Goal: Task Accomplishment & Management: Use online tool/utility

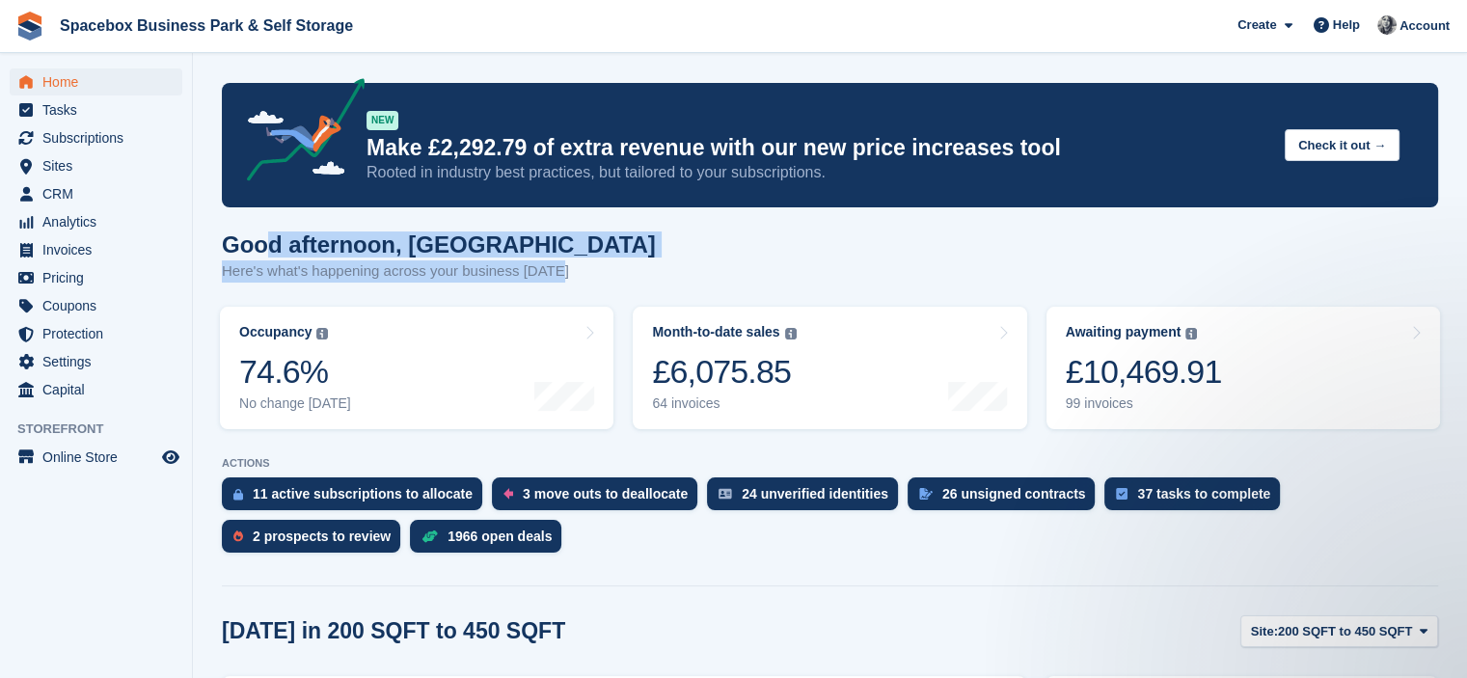
drag, startPoint x: 567, startPoint y: 264, endPoint x: 262, endPoint y: 225, distance: 307.4
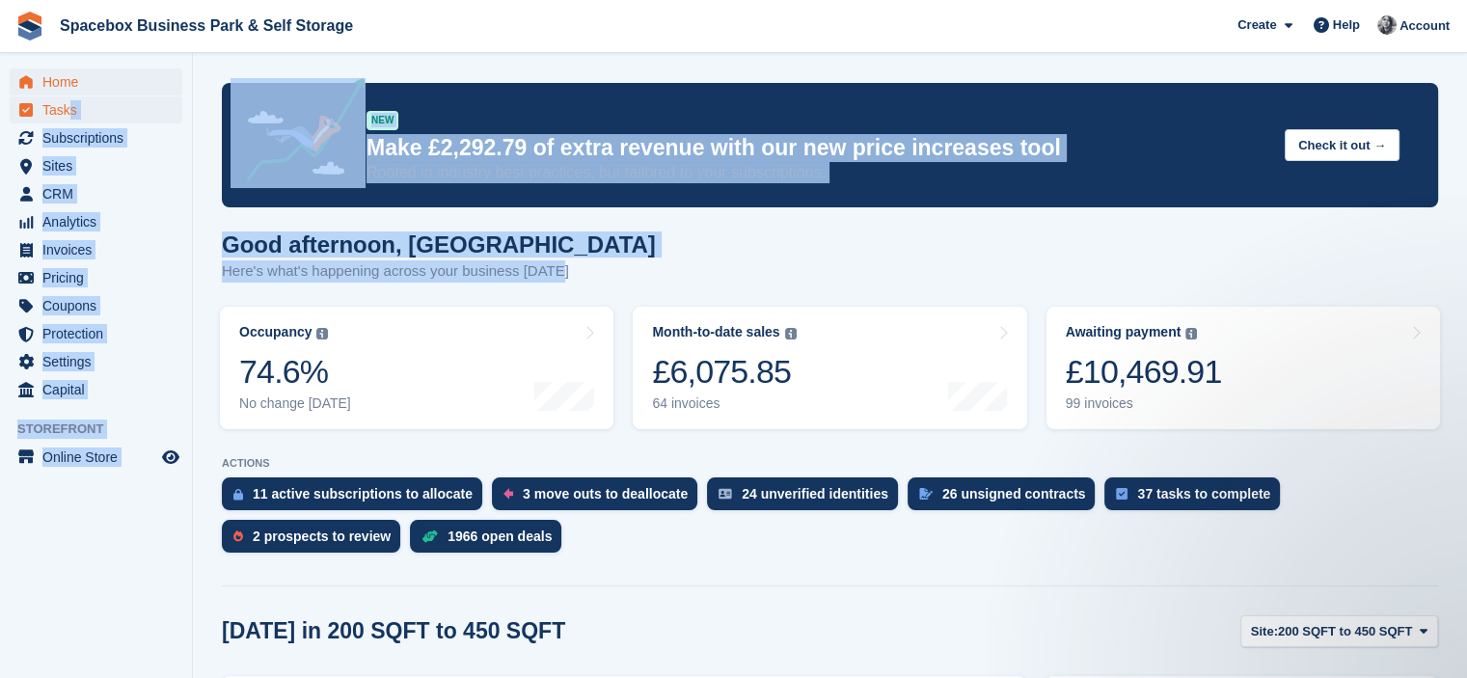
drag, startPoint x: 580, startPoint y: 265, endPoint x: 67, endPoint y: 100, distance: 539.0
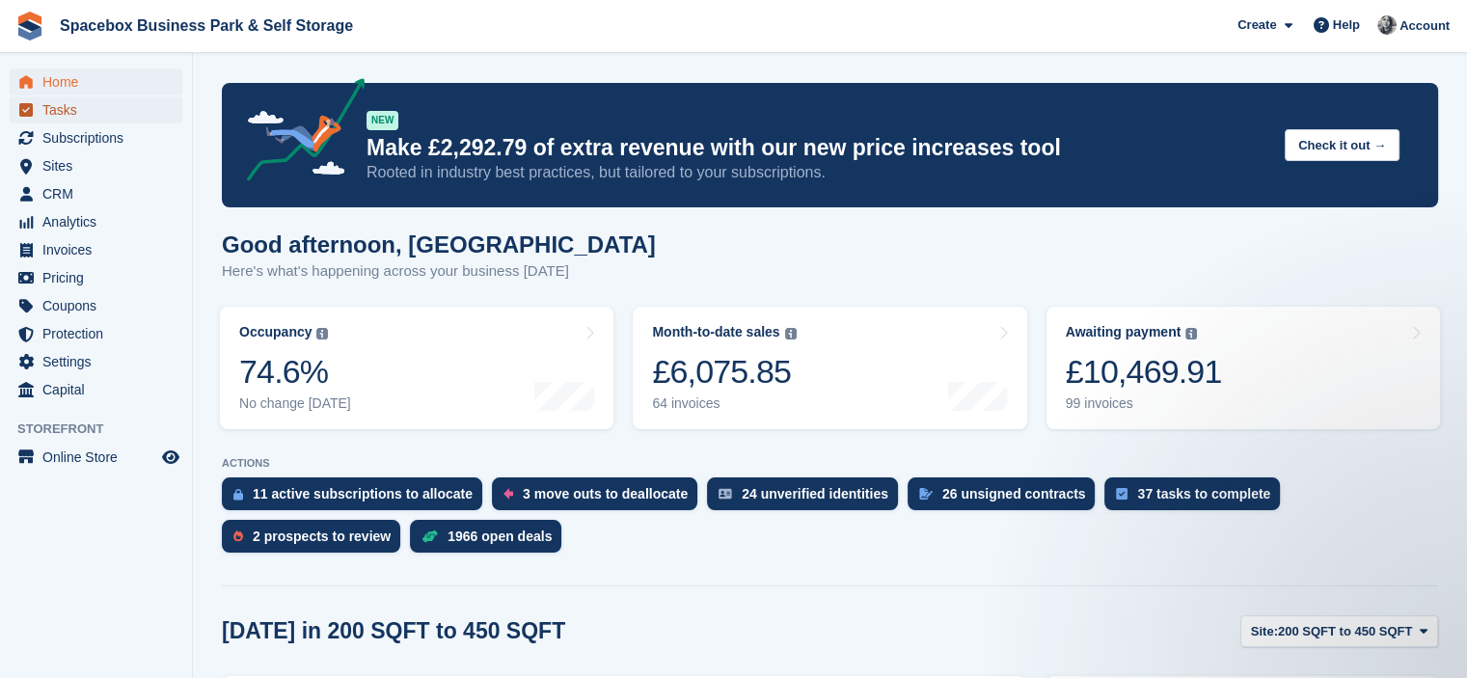
click at [79, 105] on span "Tasks" at bounding box center [100, 109] width 116 height 27
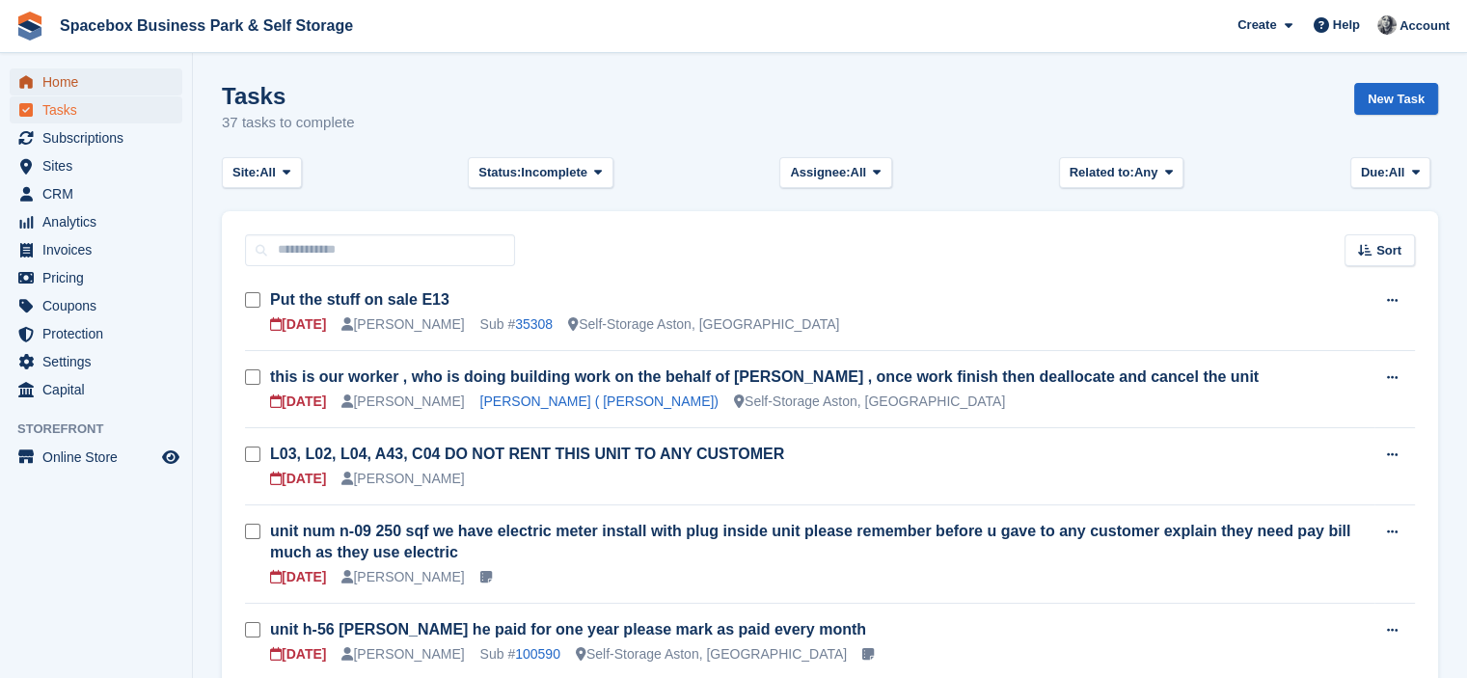
click at [62, 84] on span "Home" at bounding box center [100, 81] width 116 height 27
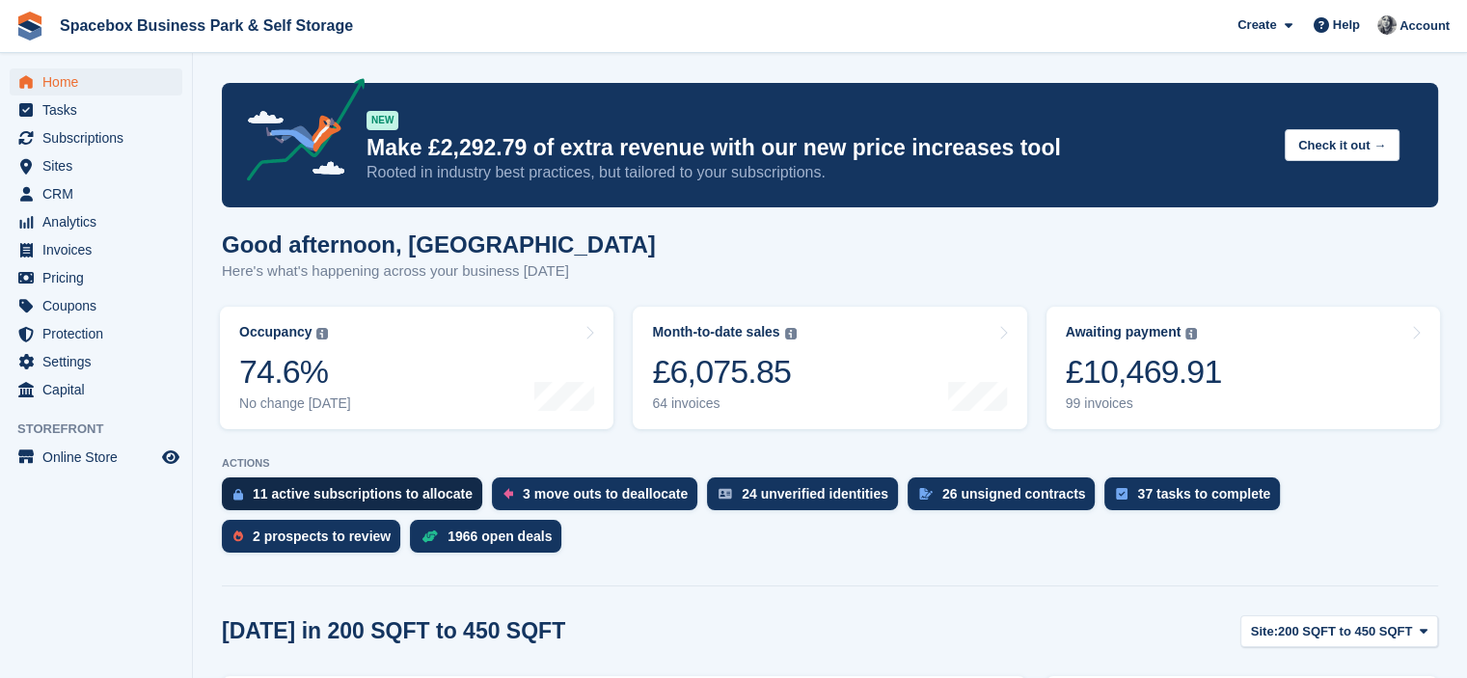
click at [338, 487] on div "11 active subscriptions to allocate" at bounding box center [363, 493] width 220 height 15
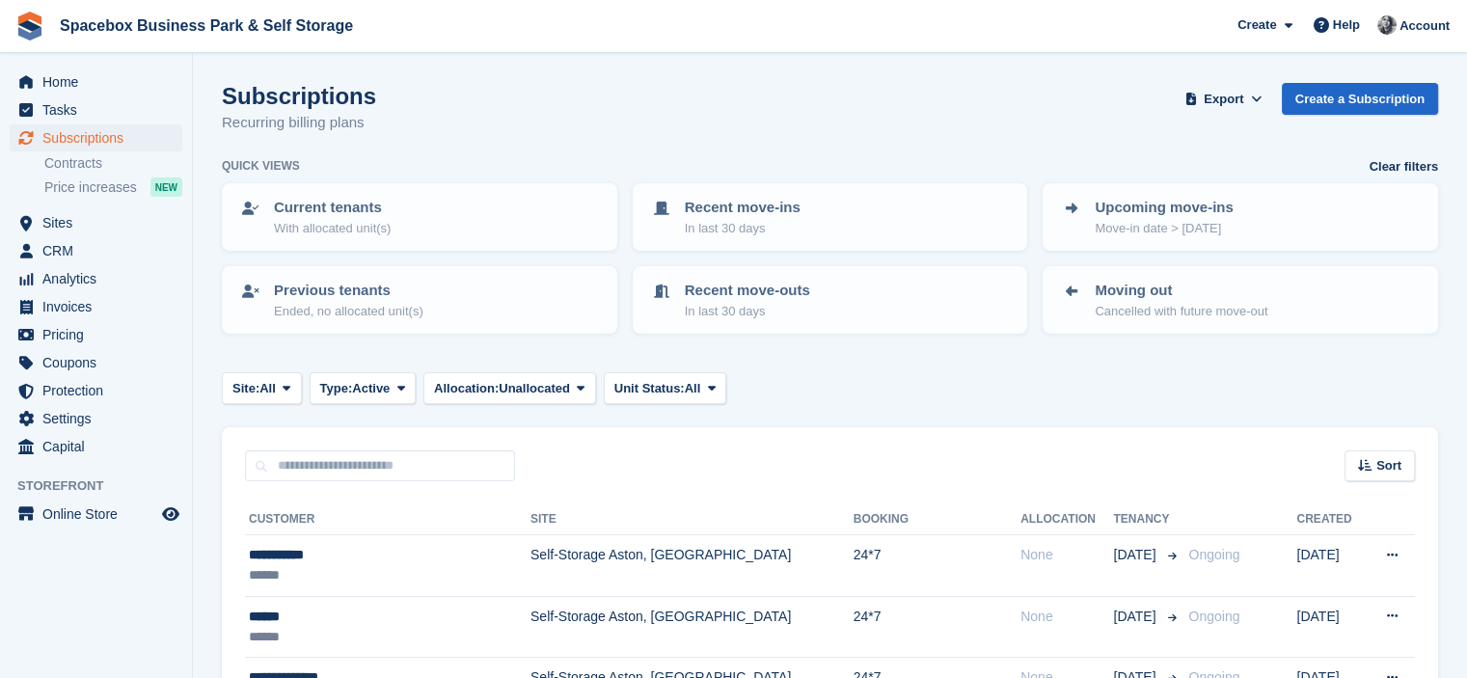
click at [692, 416] on turbo-frame "Subscriptions Recurring billing plans Export Export Subscriptions Export a CSV …" at bounding box center [830, 680] width 1216 height 1194
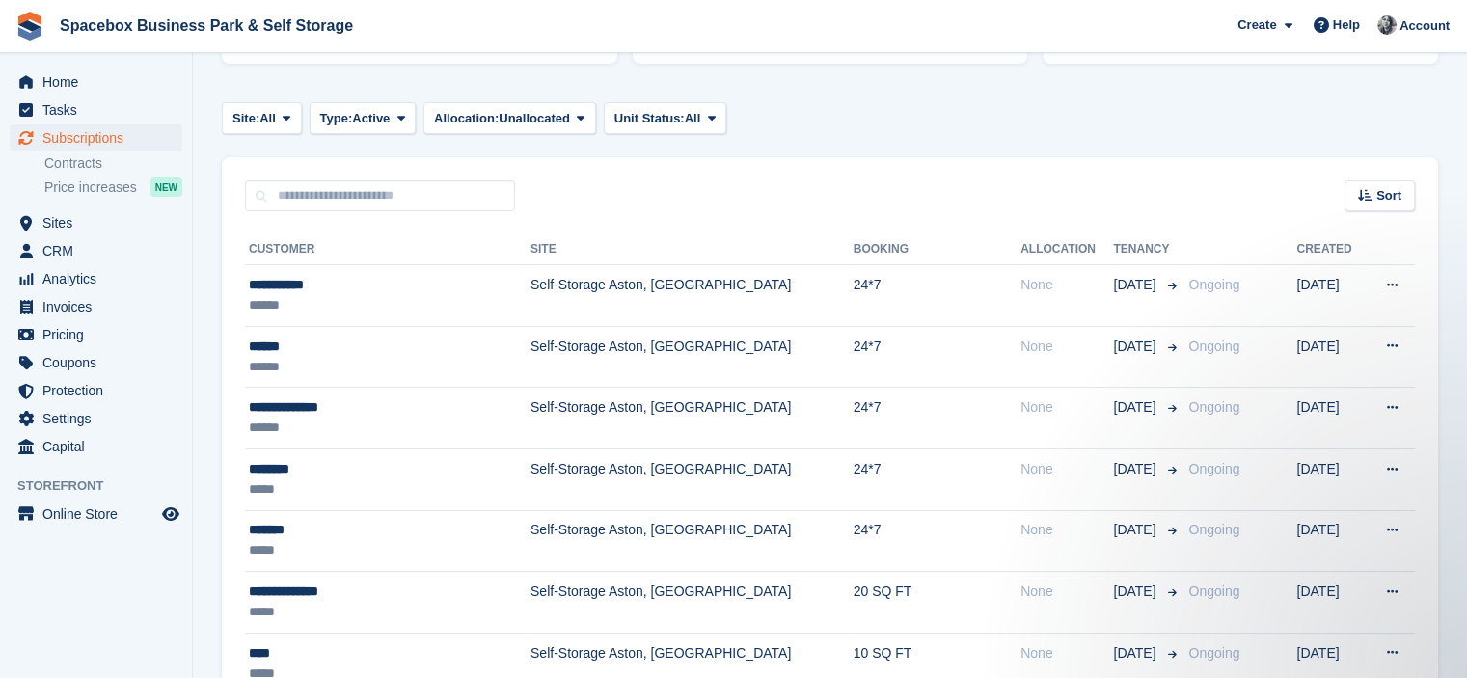
scroll to position [309, 0]
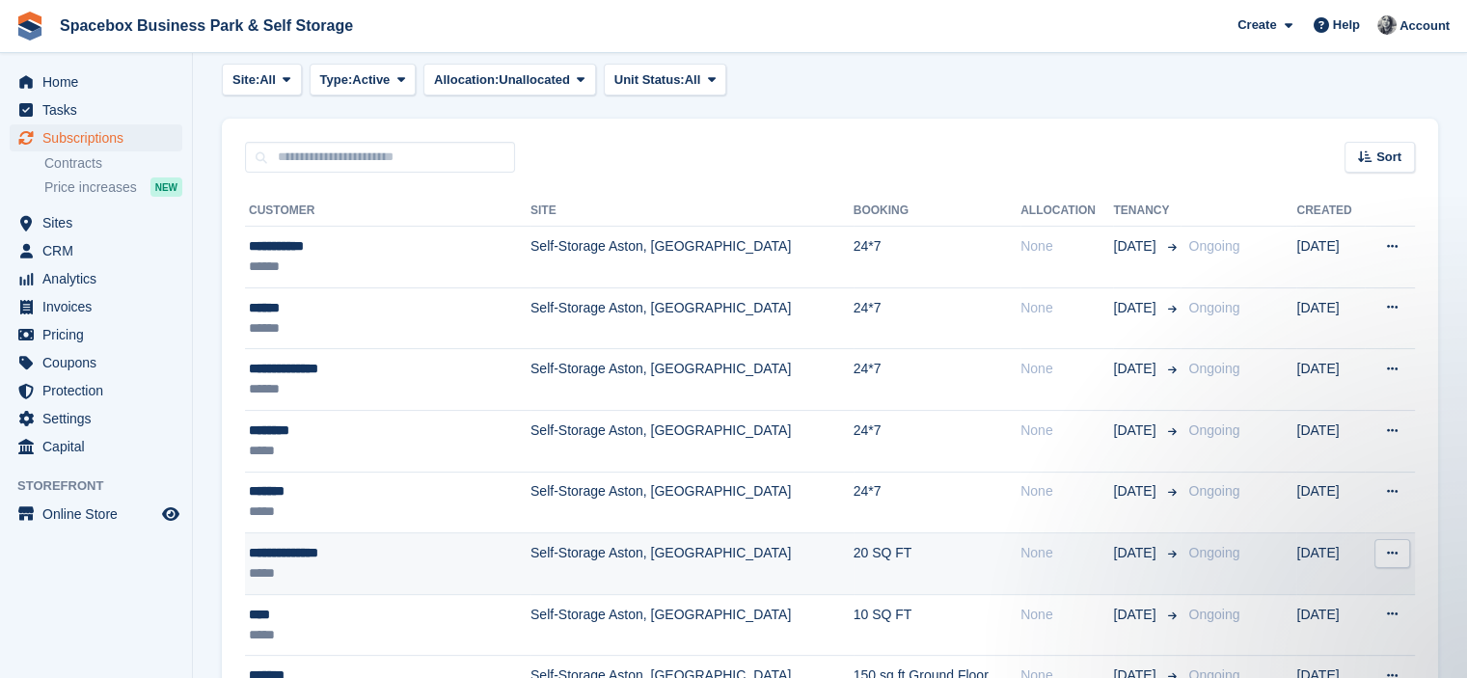
click at [854, 554] on td "20 SQ FT" at bounding box center [937, 564] width 167 height 62
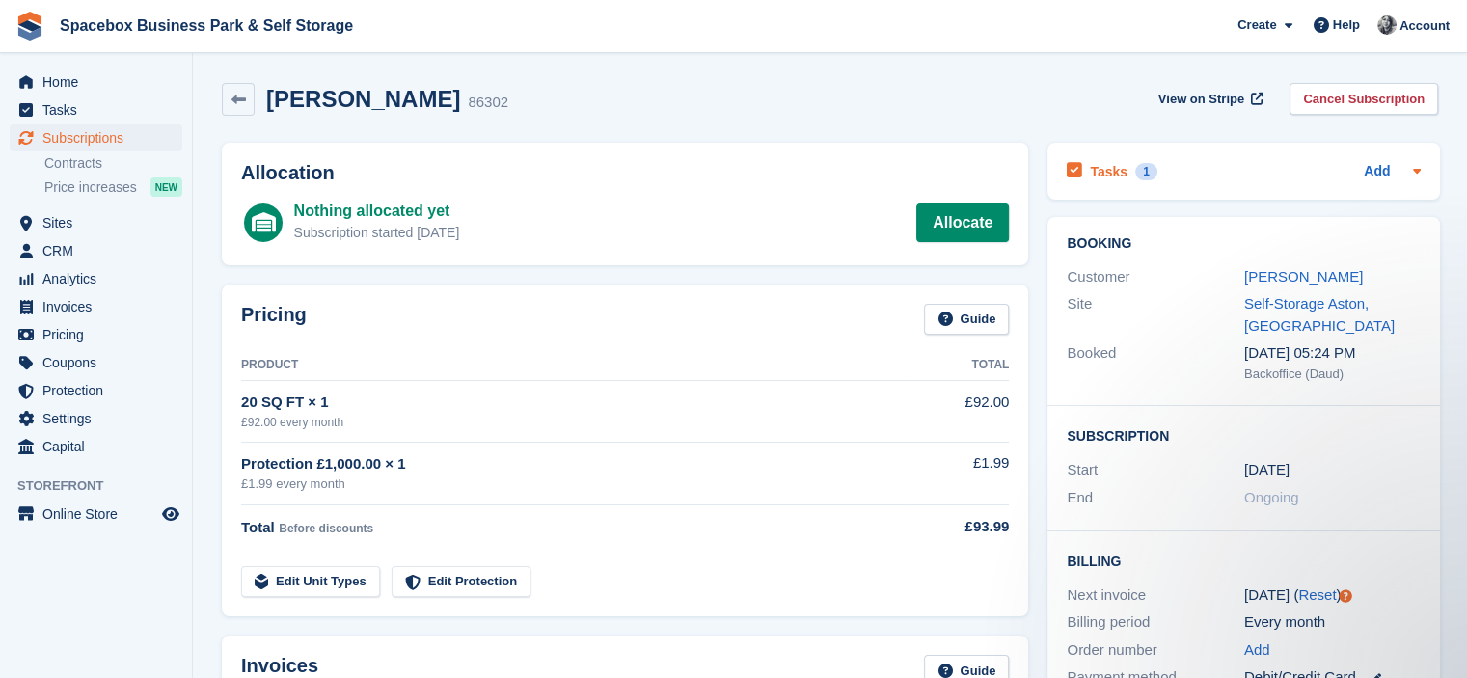
click at [1240, 180] on div "Tasks 1 Add" at bounding box center [1244, 171] width 354 height 26
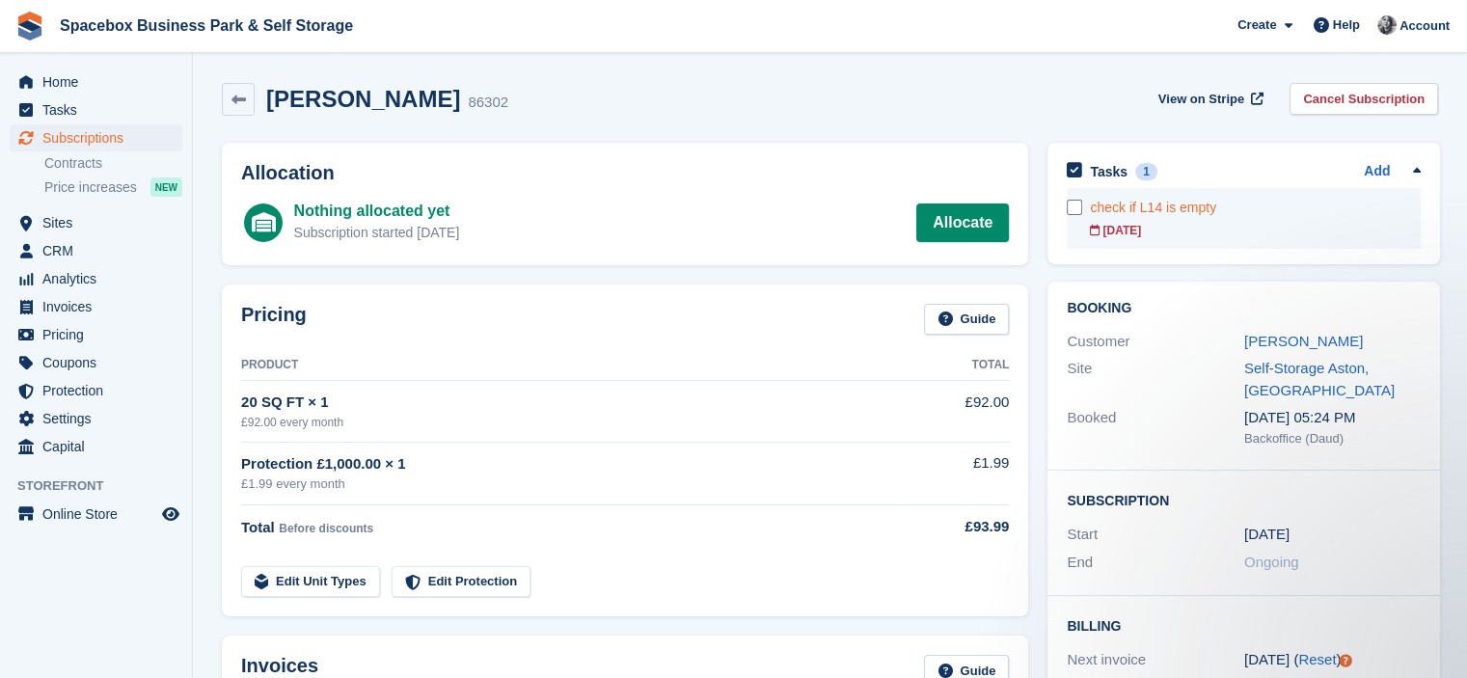
click at [1142, 215] on div "check if L14 is empty" at bounding box center [1255, 208] width 331 height 20
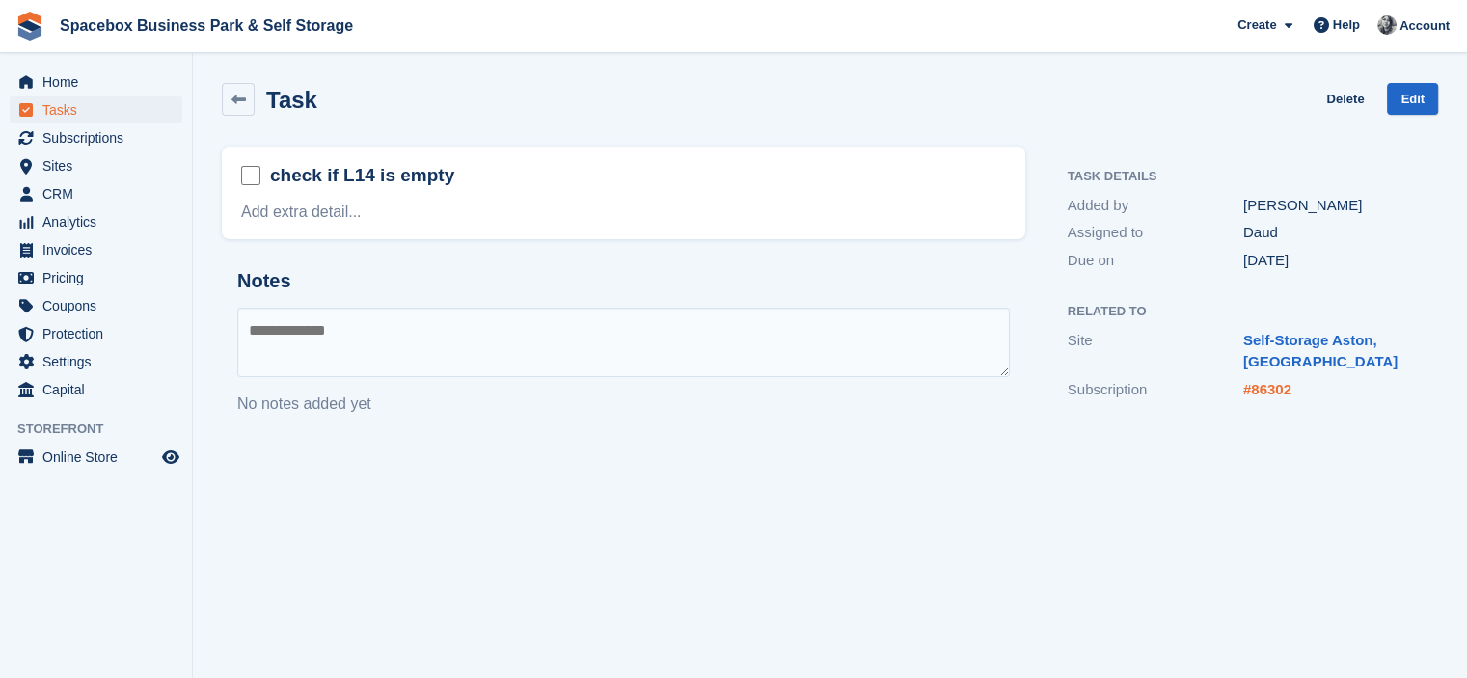
click at [1275, 385] on link "#86302" at bounding box center [1267, 389] width 48 height 16
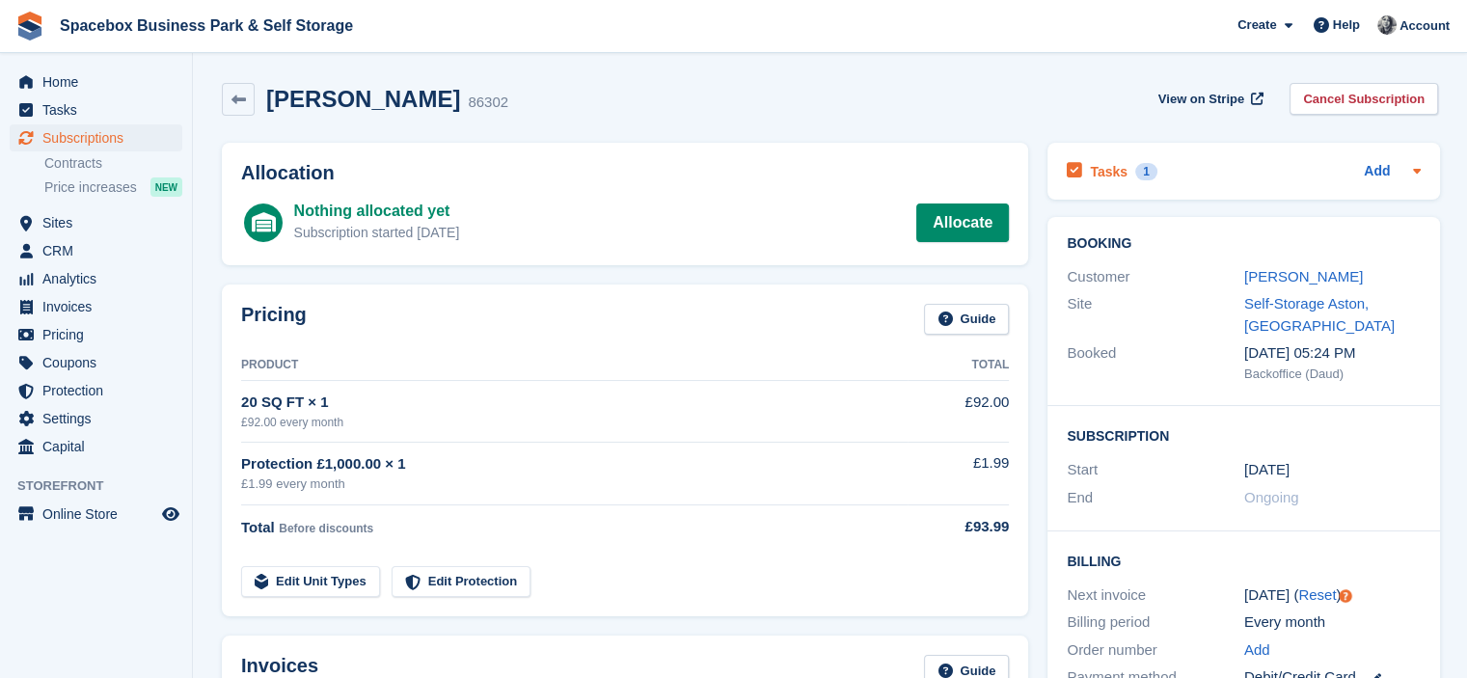
click at [1269, 180] on div "Tasks 1 Add" at bounding box center [1244, 171] width 354 height 26
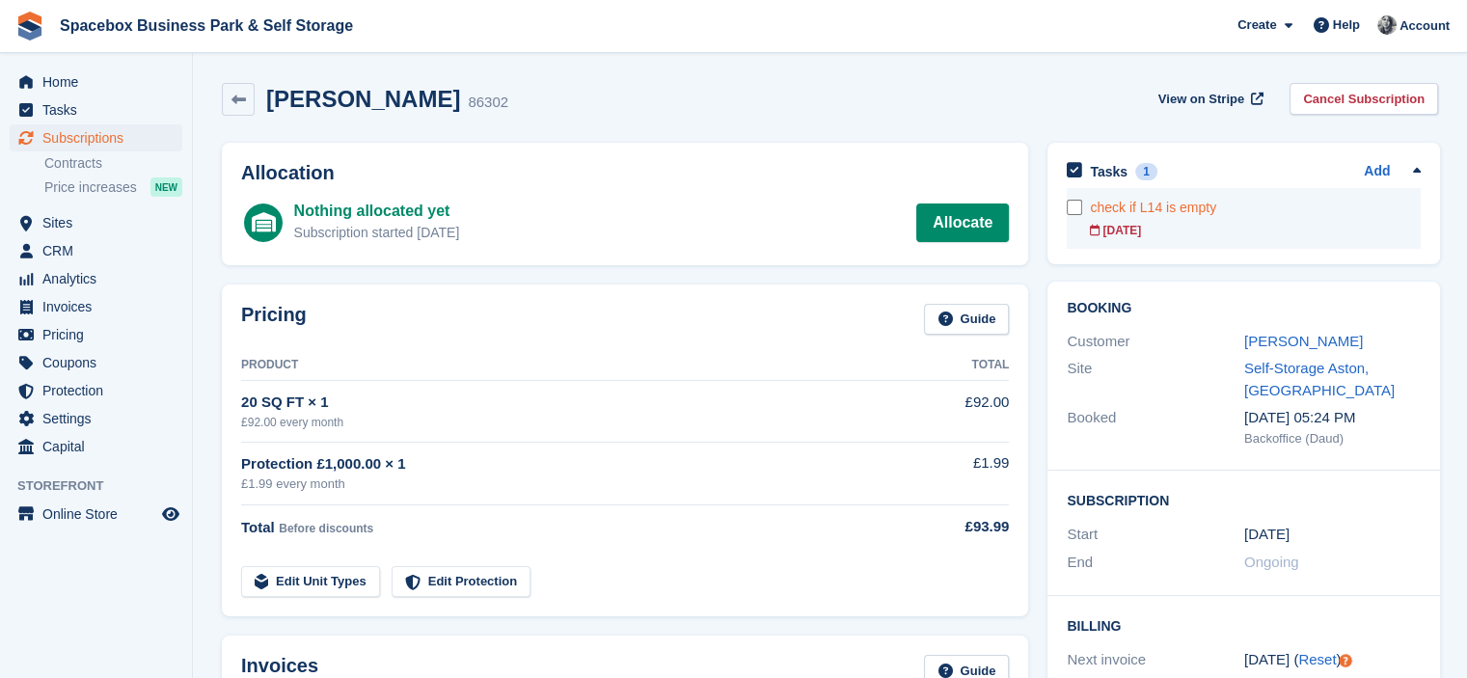
click at [1233, 211] on div "check if L14 is empty" at bounding box center [1255, 208] width 331 height 20
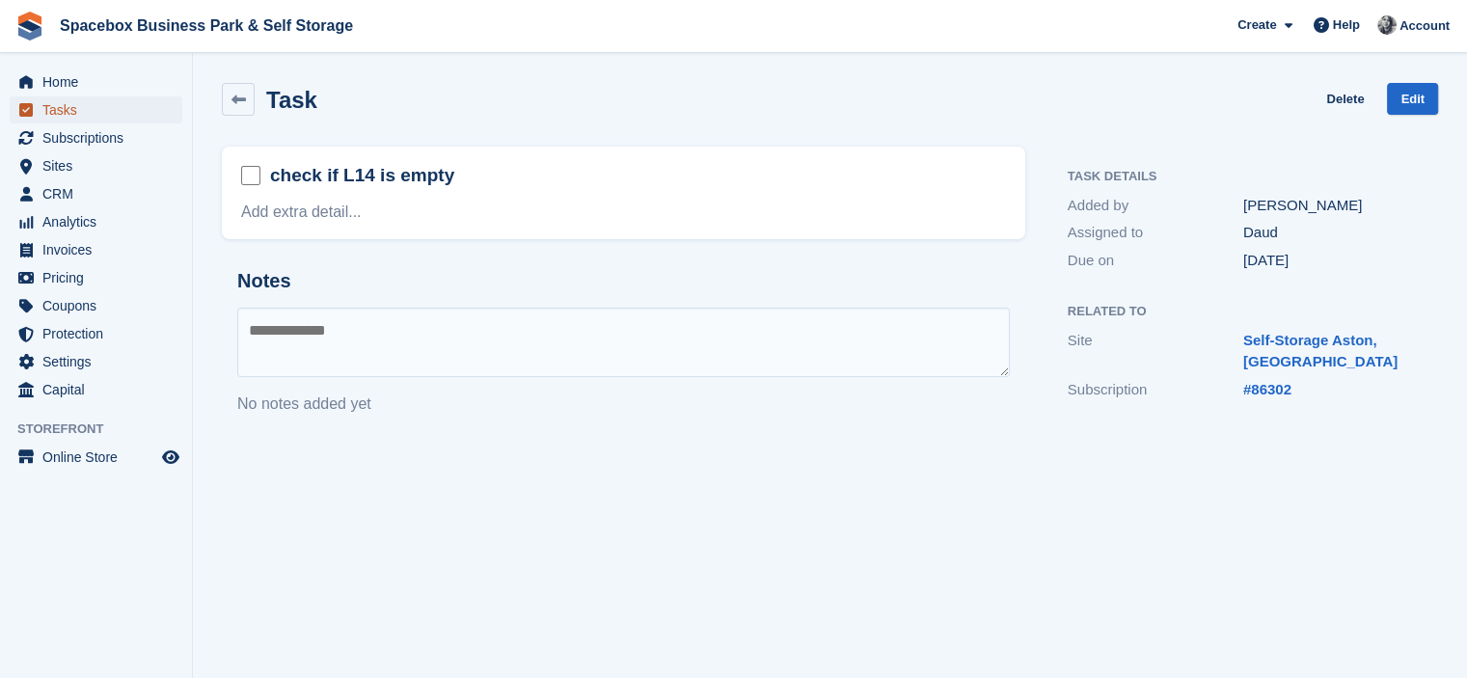
click at [75, 108] on span "Tasks" at bounding box center [100, 109] width 116 height 27
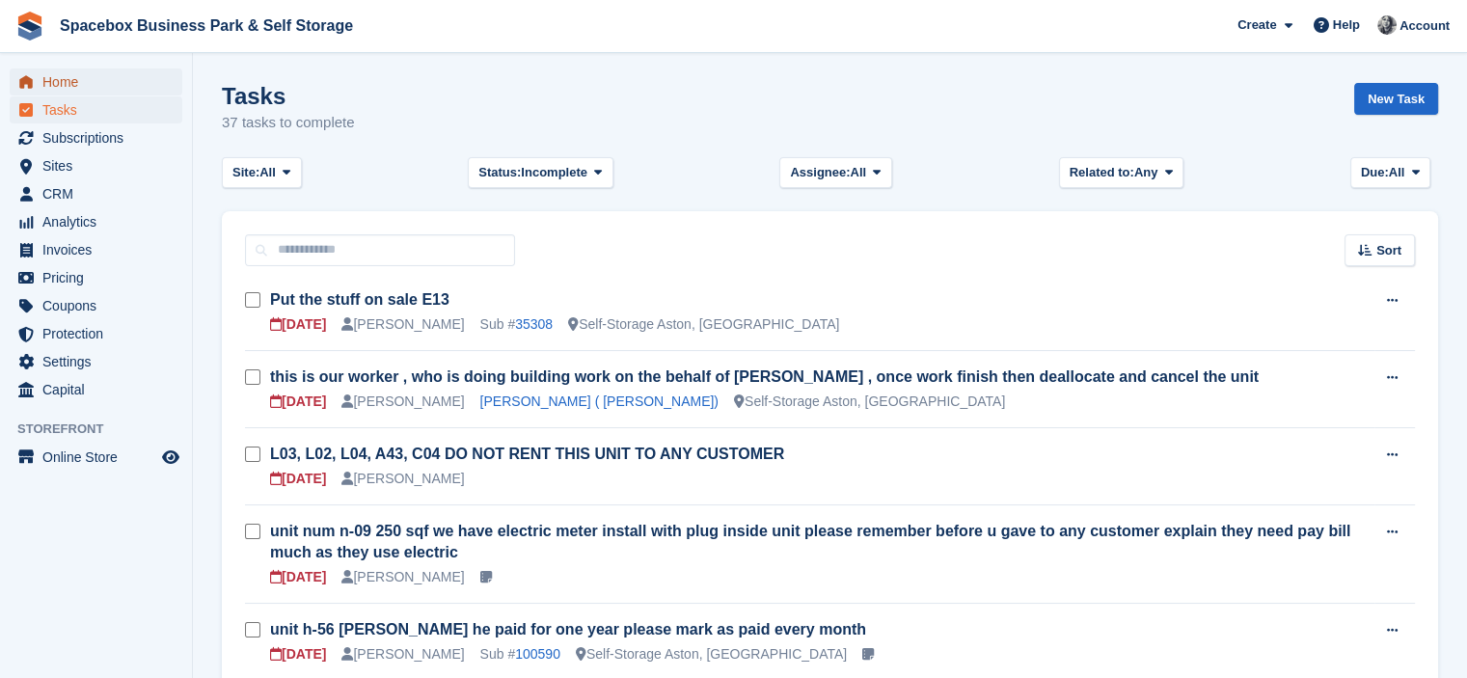
click at [49, 81] on span "Home" at bounding box center [100, 81] width 116 height 27
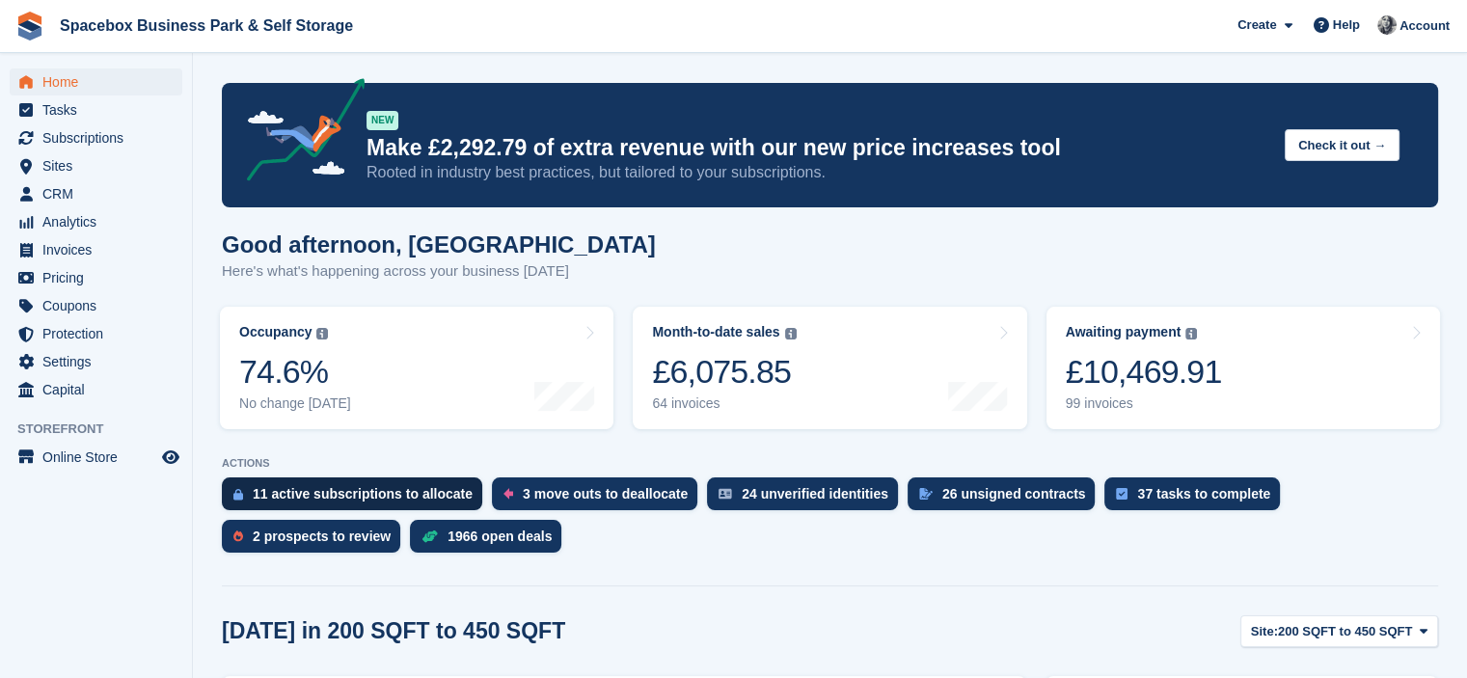
click at [396, 497] on div "11 active subscriptions to allocate" at bounding box center [363, 493] width 220 height 15
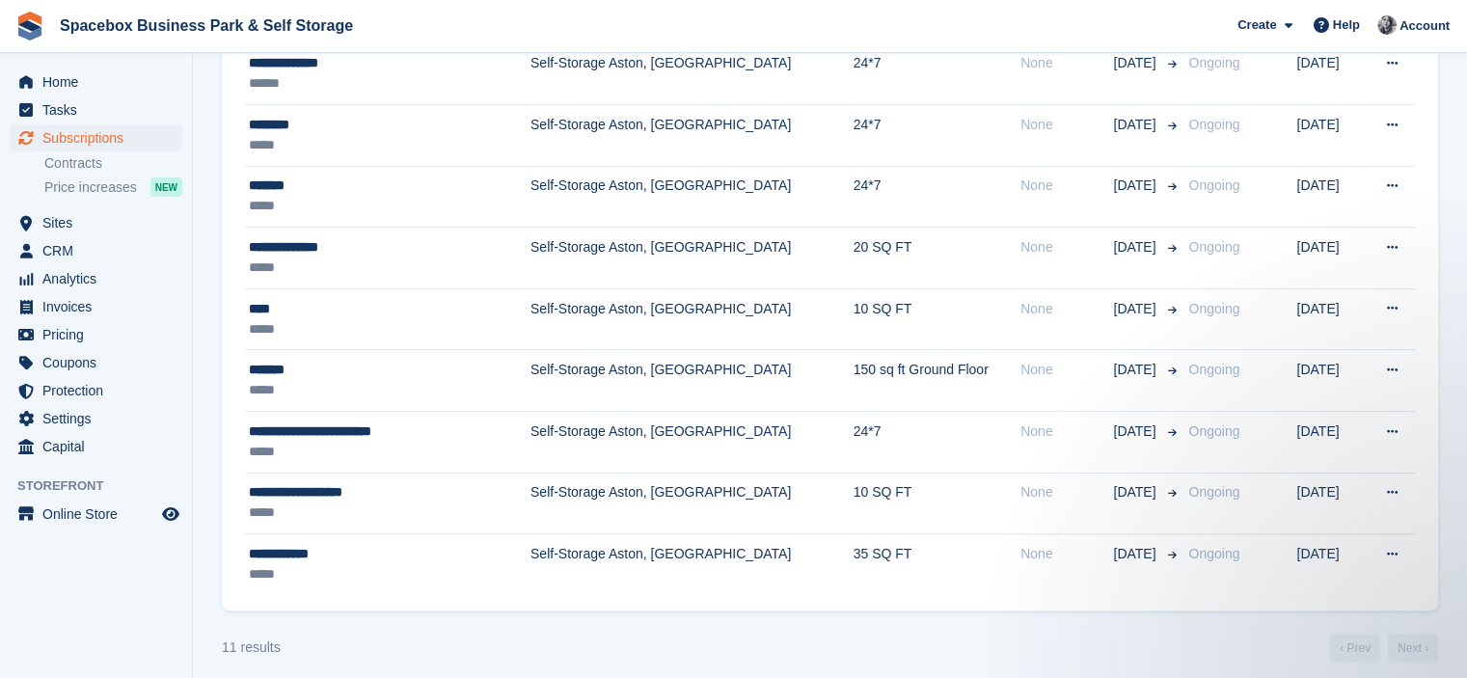
scroll to position [617, 0]
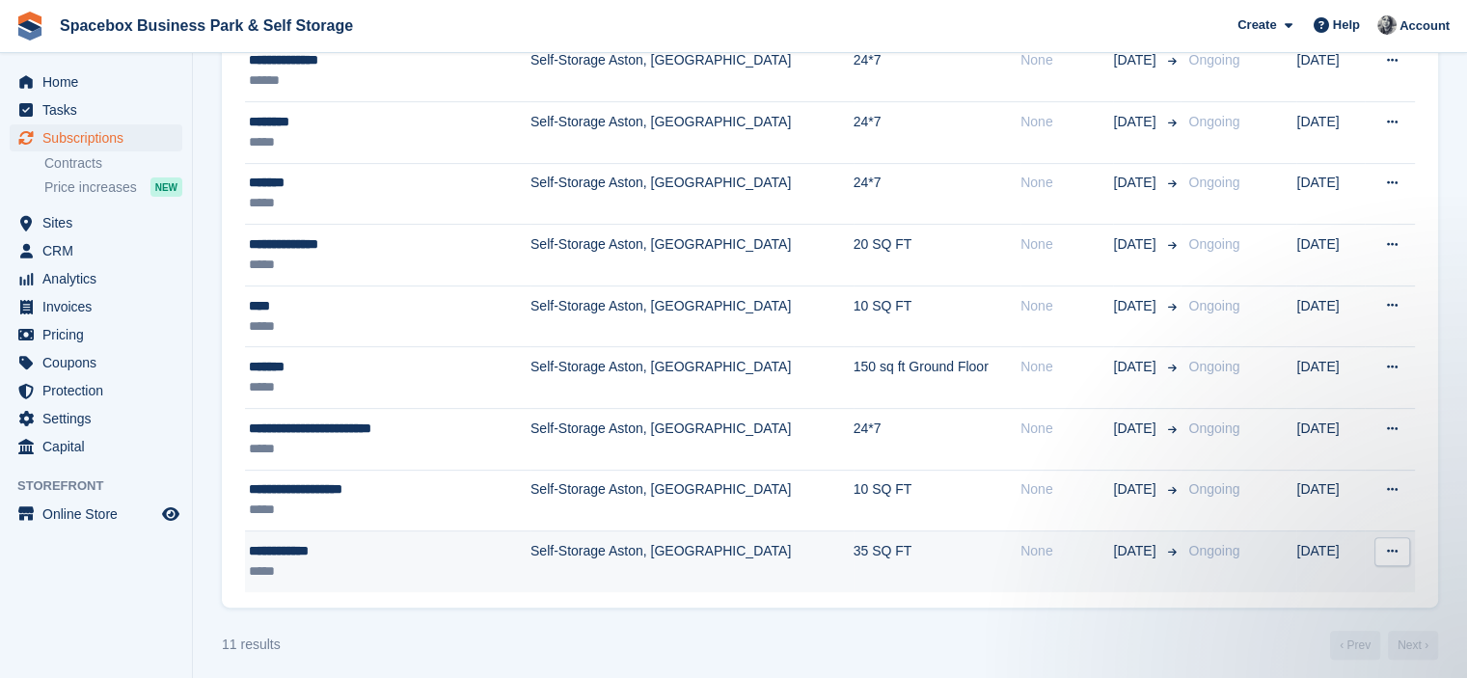
click at [399, 532] on td "**********" at bounding box center [388, 561] width 286 height 61
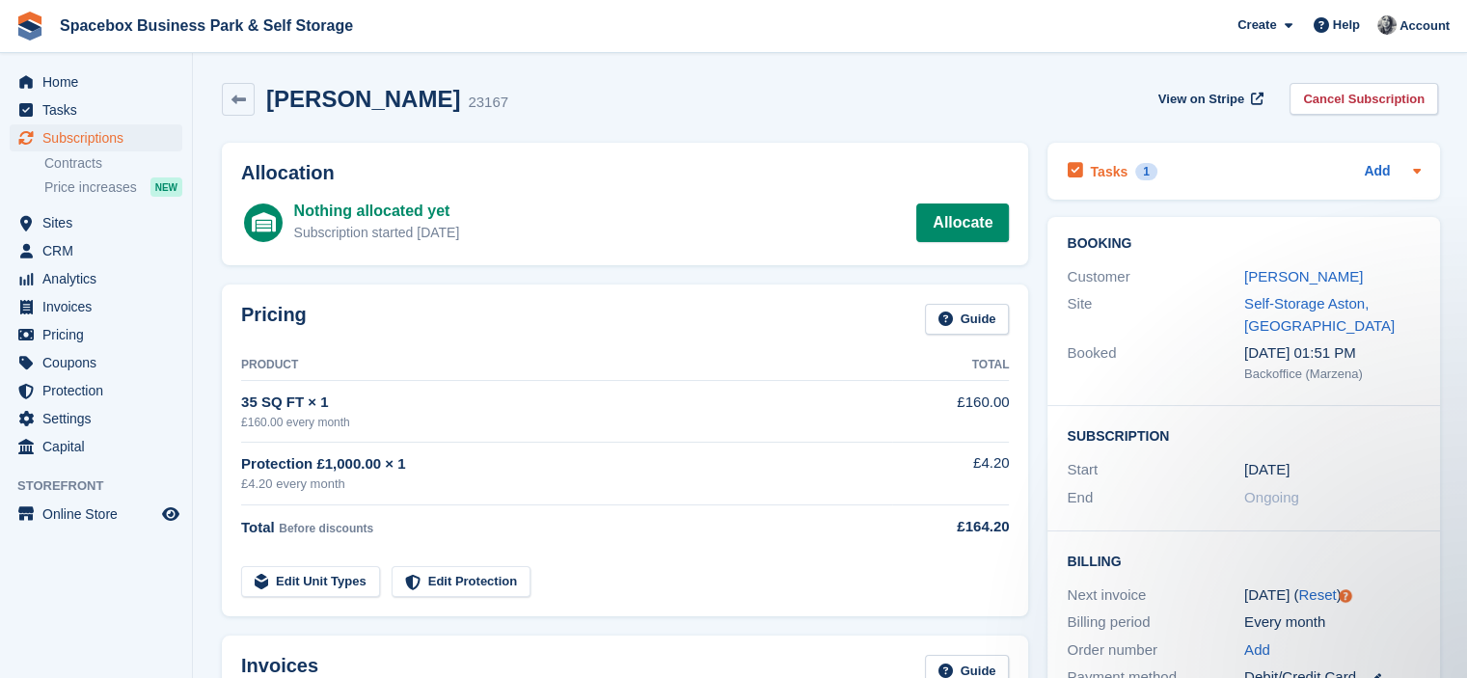
click at [1192, 175] on div "Tasks 1 Add" at bounding box center [1244, 171] width 354 height 26
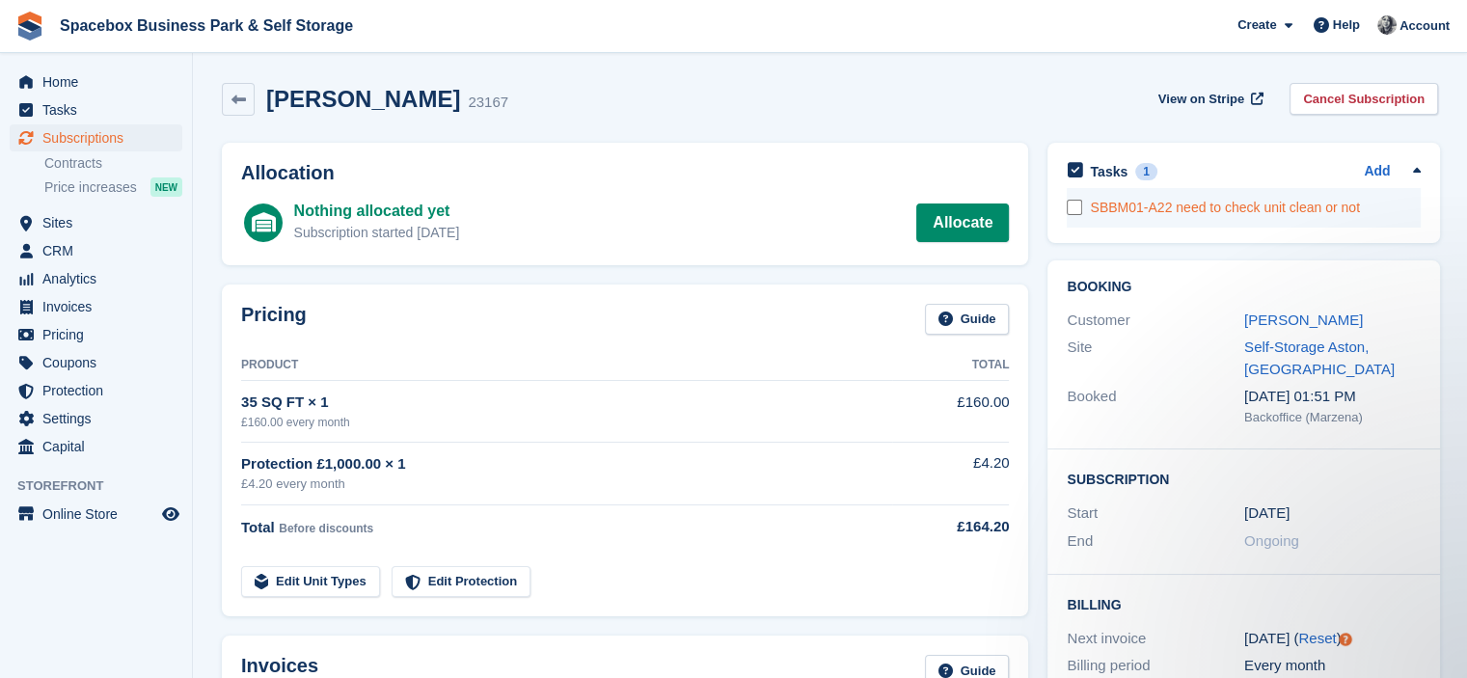
click at [1204, 217] on div "SBBM01-A22 need to check unit clean or not" at bounding box center [1255, 208] width 331 height 20
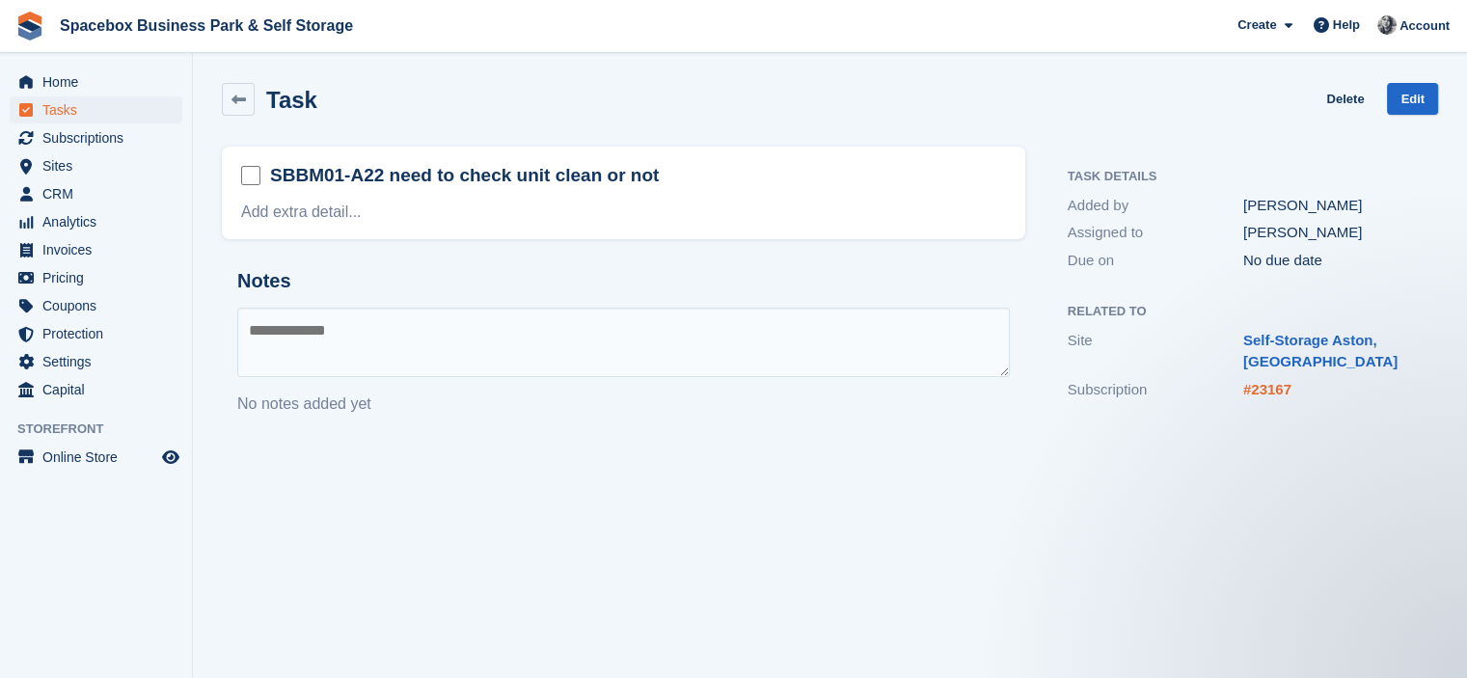
click at [1272, 391] on link "#23167" at bounding box center [1267, 389] width 48 height 16
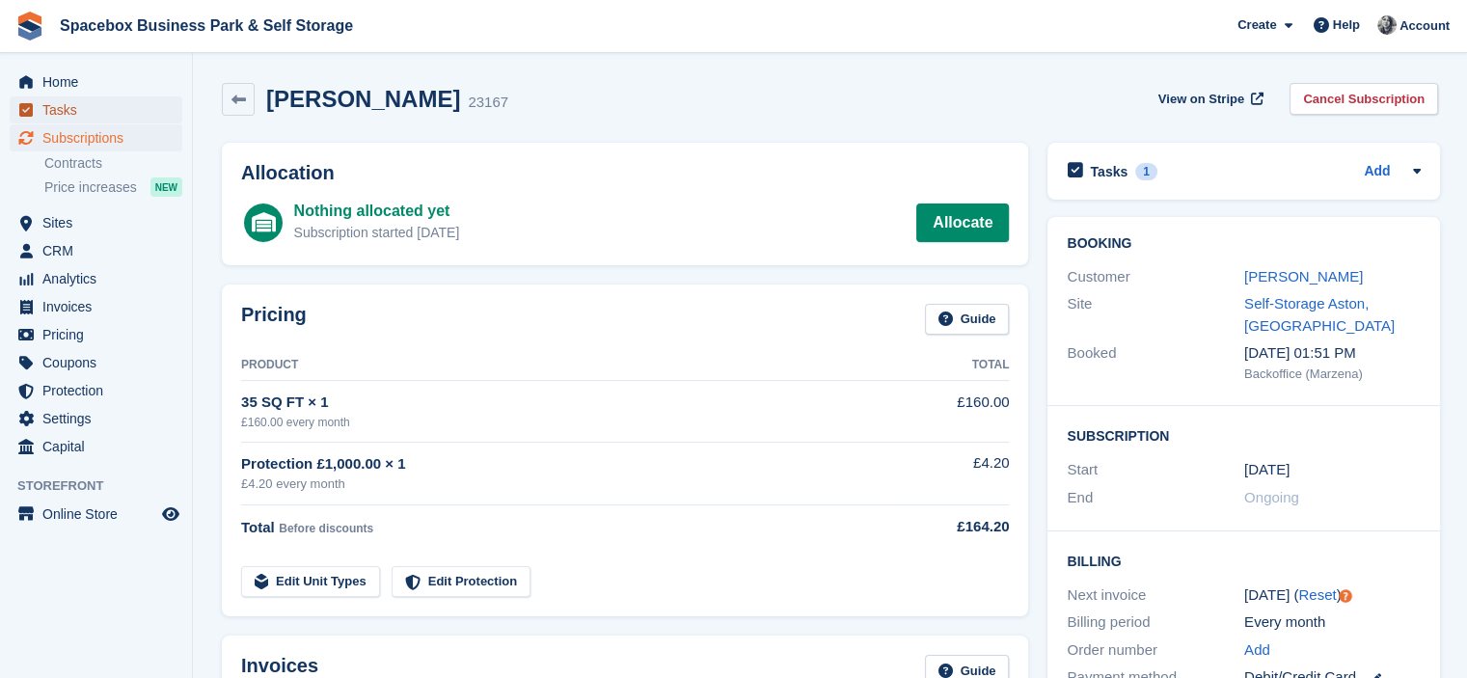
click at [84, 115] on span "Tasks" at bounding box center [100, 109] width 116 height 27
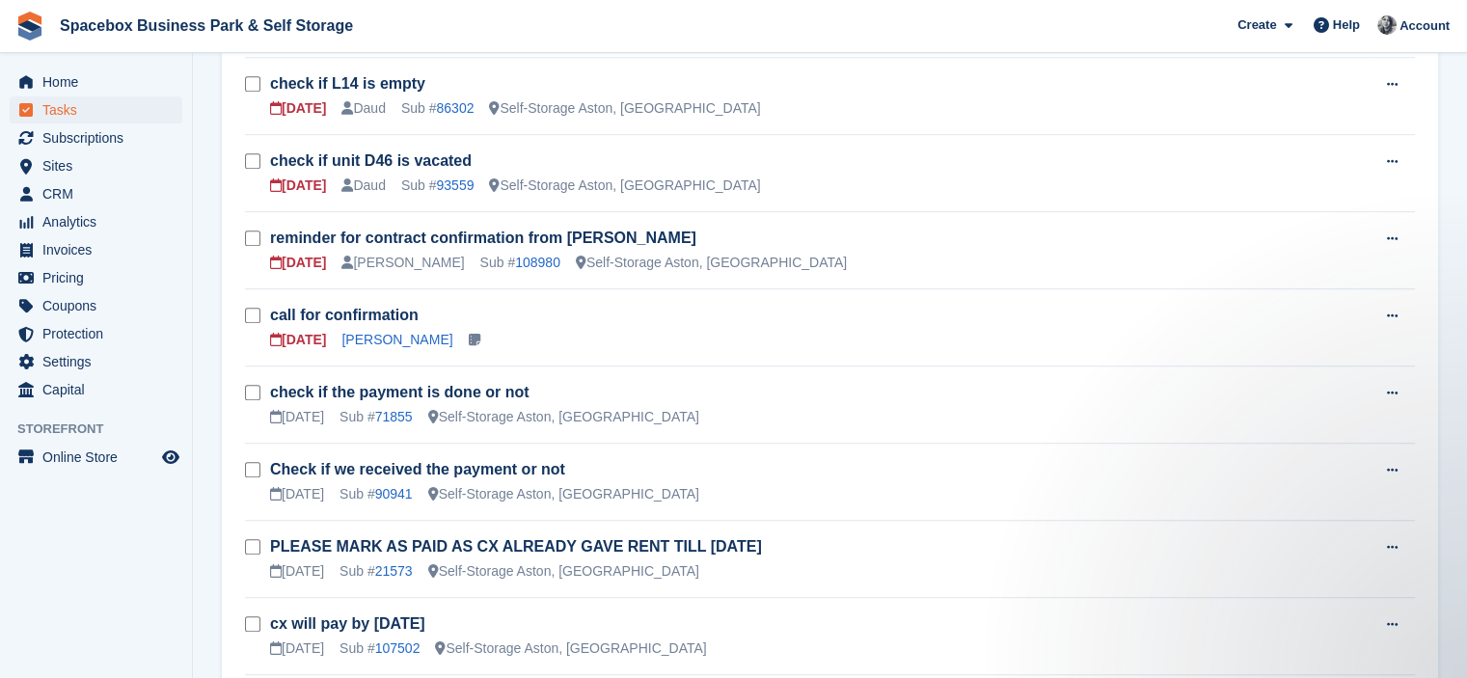
scroll to position [1177, 0]
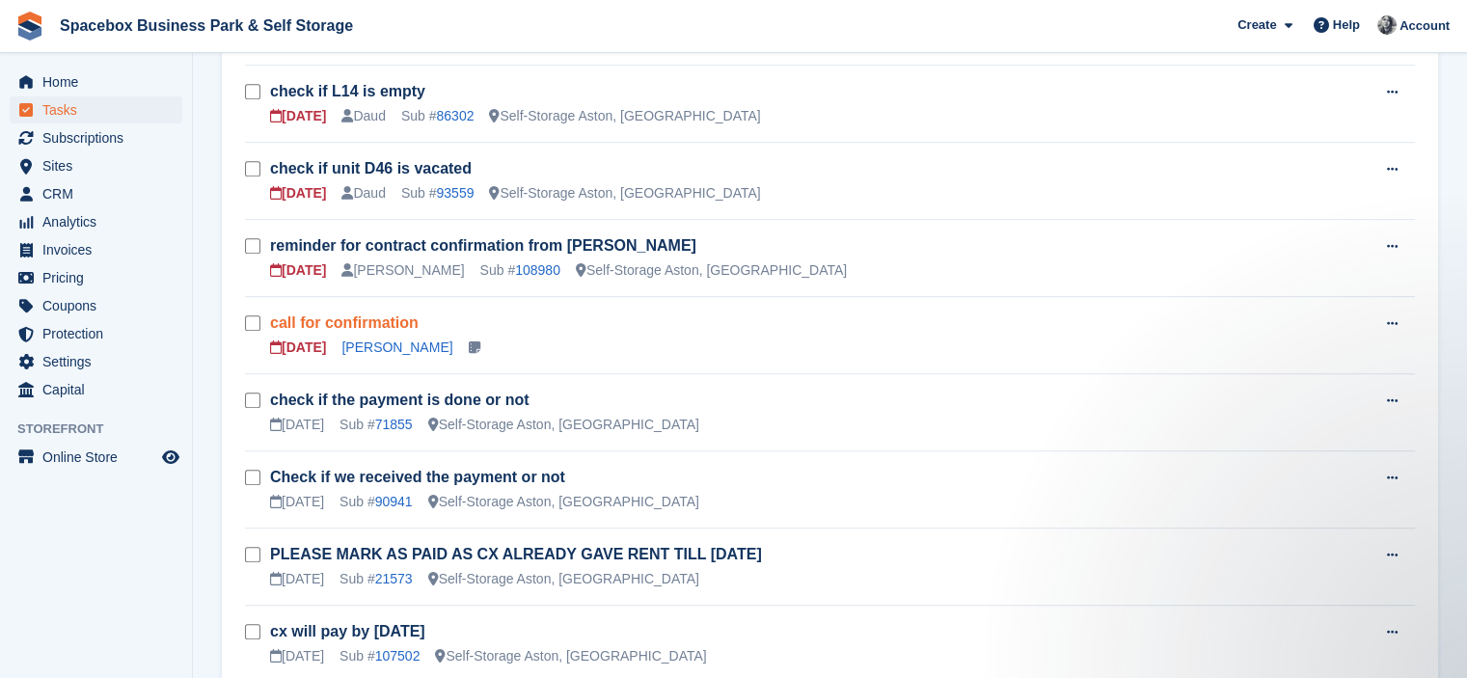
click at [371, 314] on link "call for confirmation" at bounding box center [344, 322] width 149 height 16
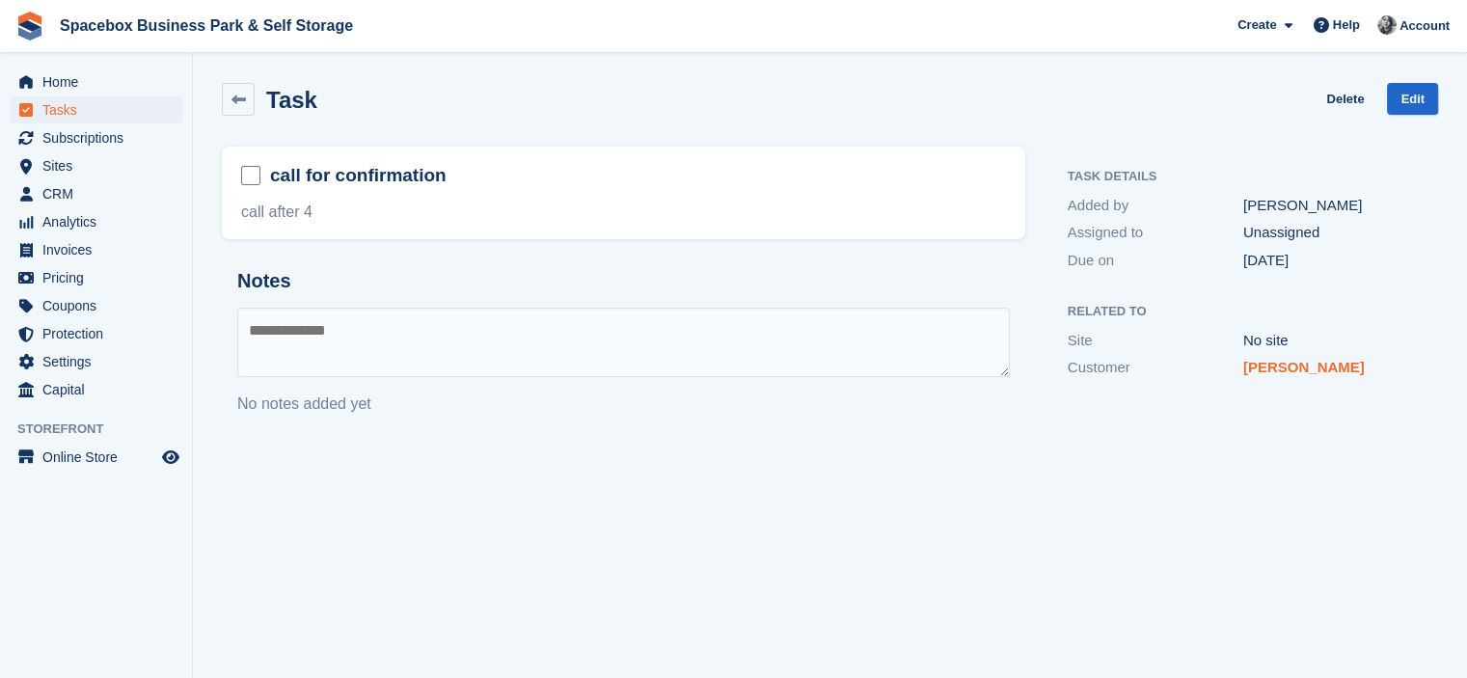
click at [1271, 367] on link "[PERSON_NAME]" at bounding box center [1304, 367] width 122 height 16
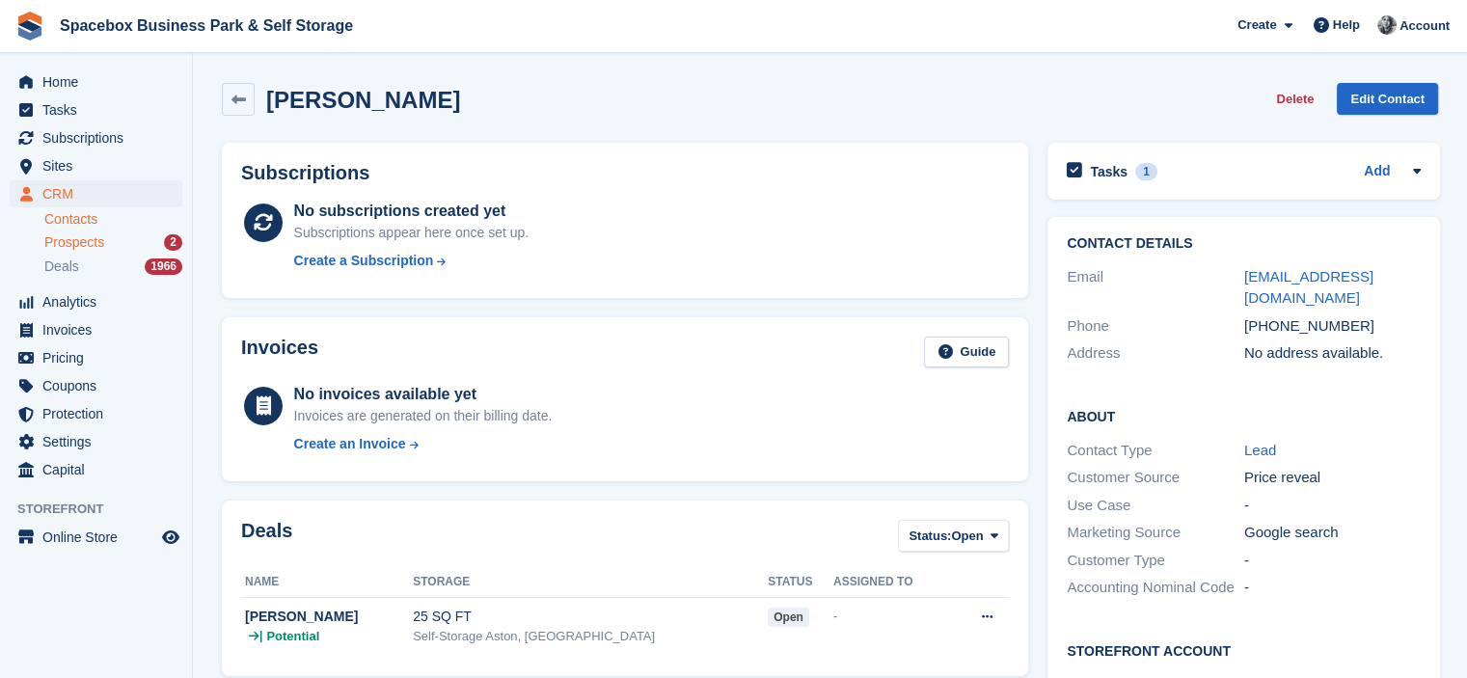
click at [94, 236] on span "Prospects" at bounding box center [74, 242] width 60 height 18
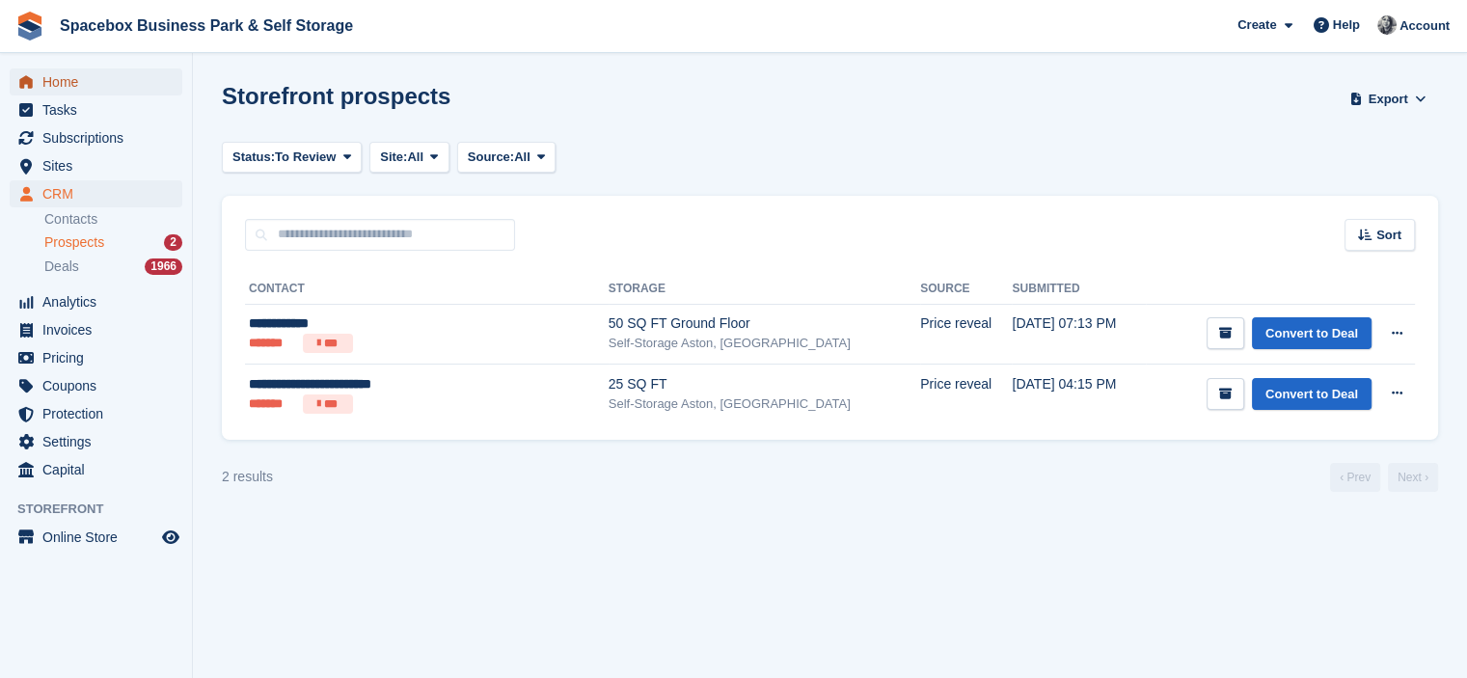
click at [78, 80] on span "Home" at bounding box center [100, 81] width 116 height 27
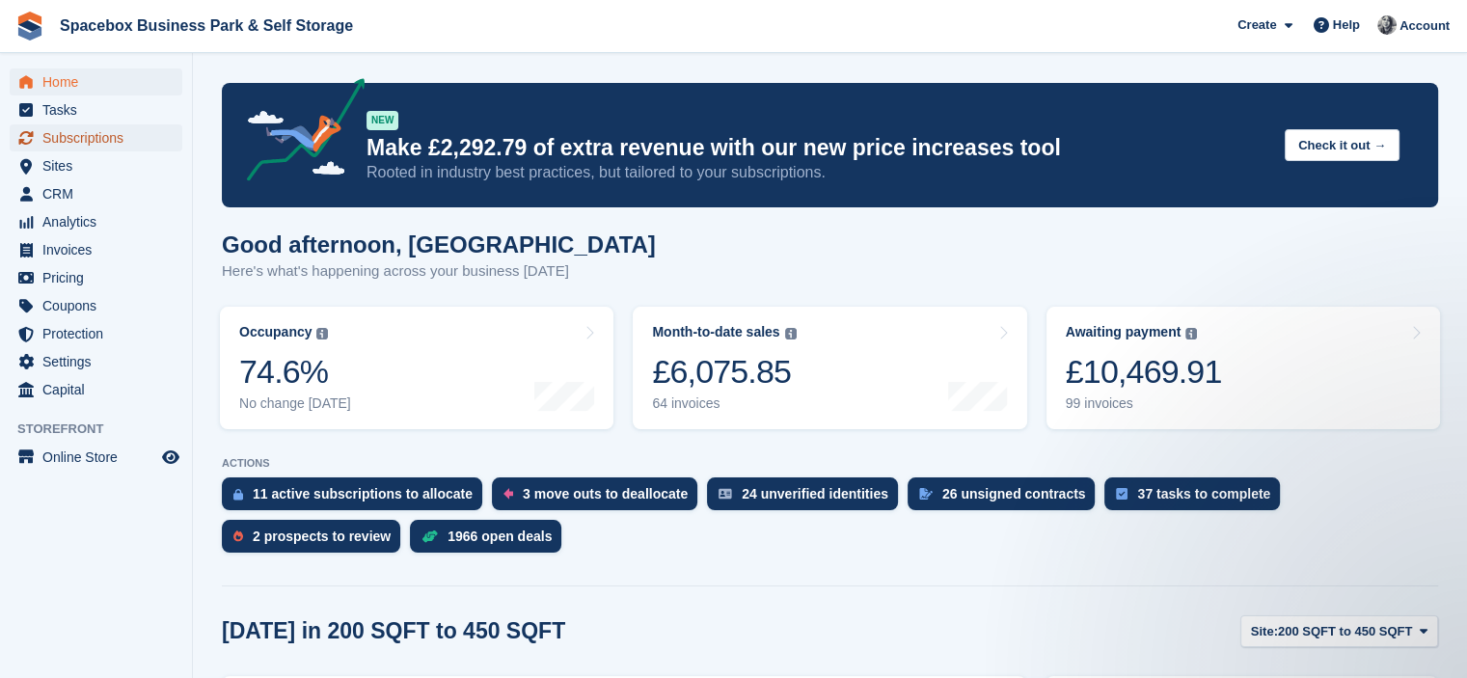
click at [117, 138] on span "Subscriptions" at bounding box center [100, 137] width 116 height 27
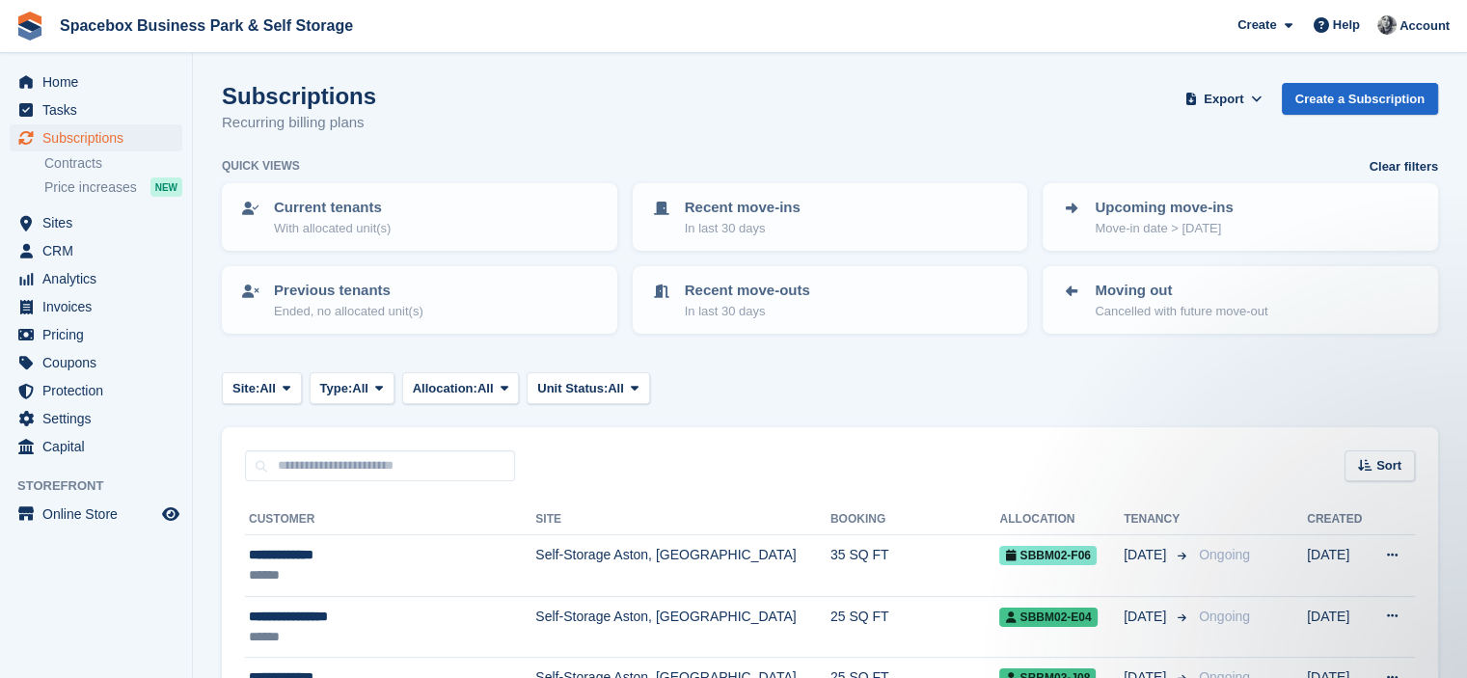
click at [50, 109] on span "Tasks" at bounding box center [100, 109] width 116 height 27
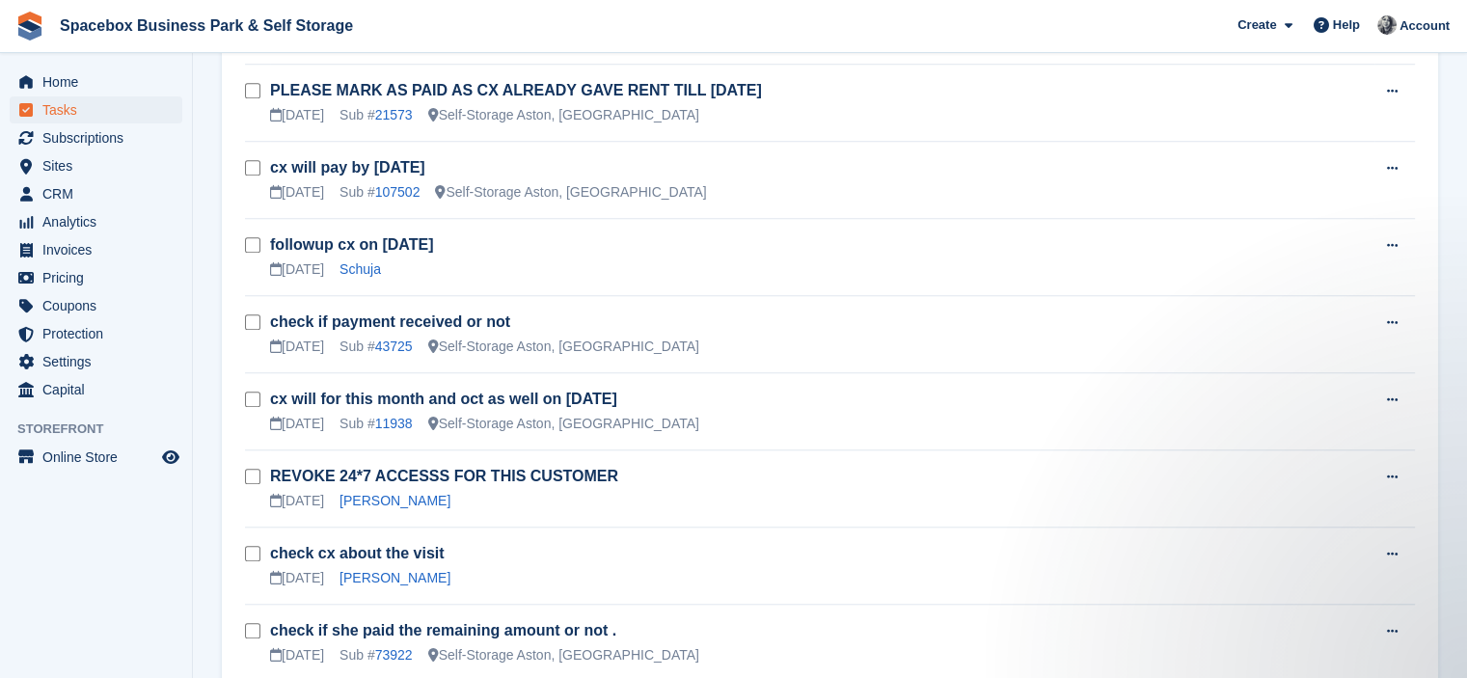
scroll to position [1094, 0]
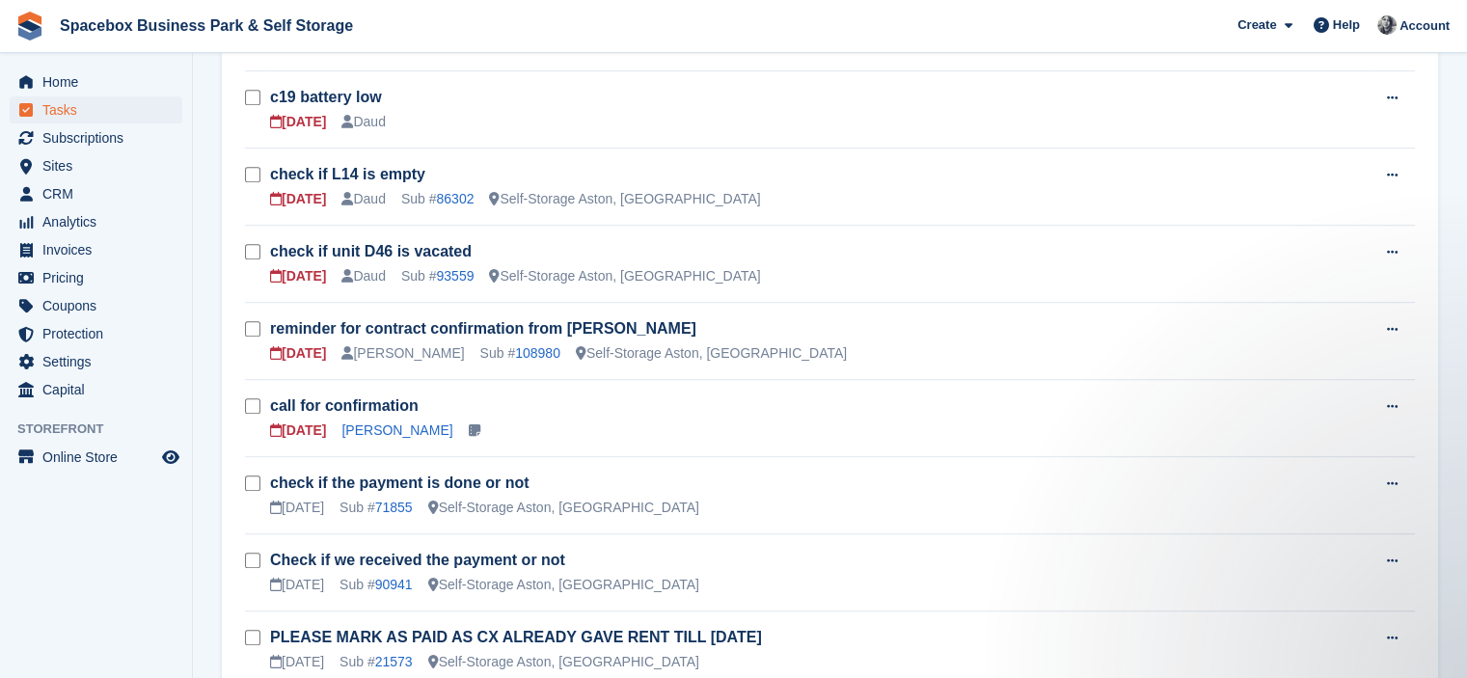
click at [457, 112] on div "[DATE] Daud" at bounding box center [822, 122] width 1104 height 20
